Goal: Navigation & Orientation: Go to known website

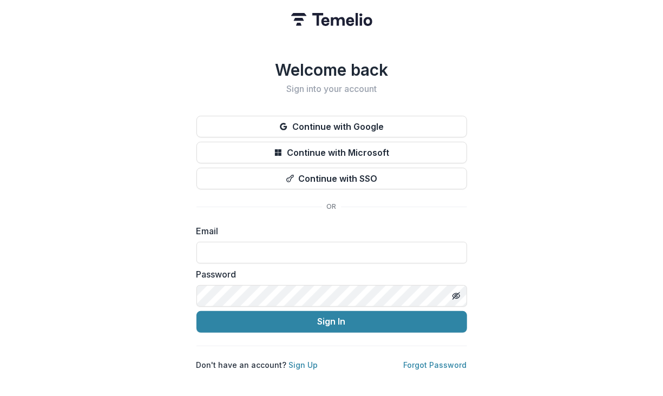
click at [322, 242] on input at bounding box center [331, 253] width 271 height 22
type input "**********"
click at [196, 311] on button "Sign In" at bounding box center [331, 322] width 271 height 22
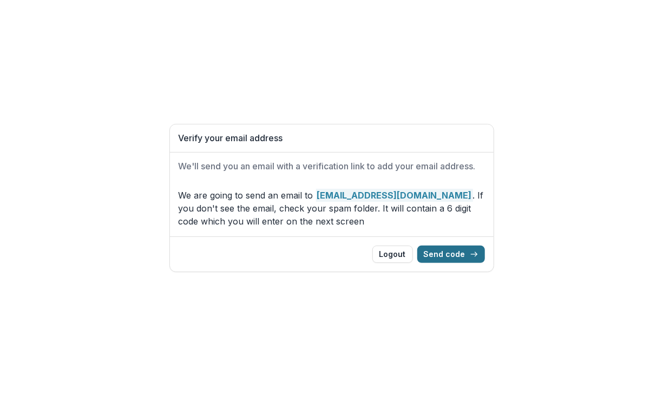
click at [446, 255] on button "Send code" at bounding box center [451, 254] width 68 height 17
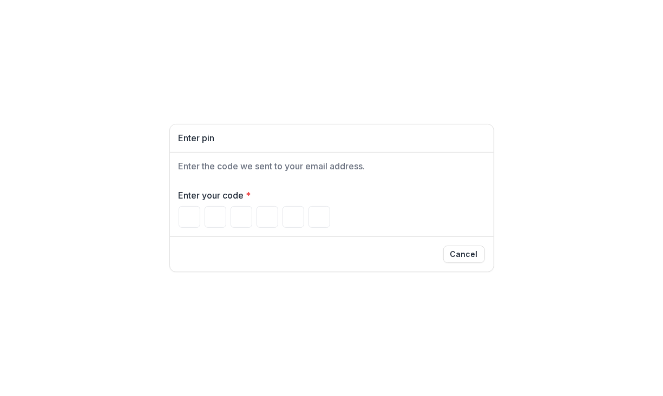
type input "*"
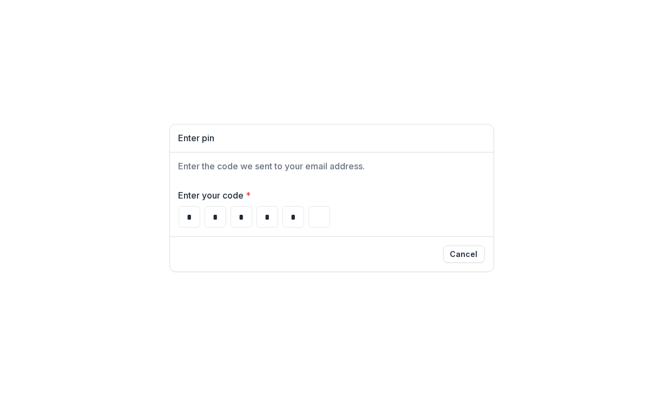
type input "*"
